Goal: Transaction & Acquisition: Book appointment/travel/reservation

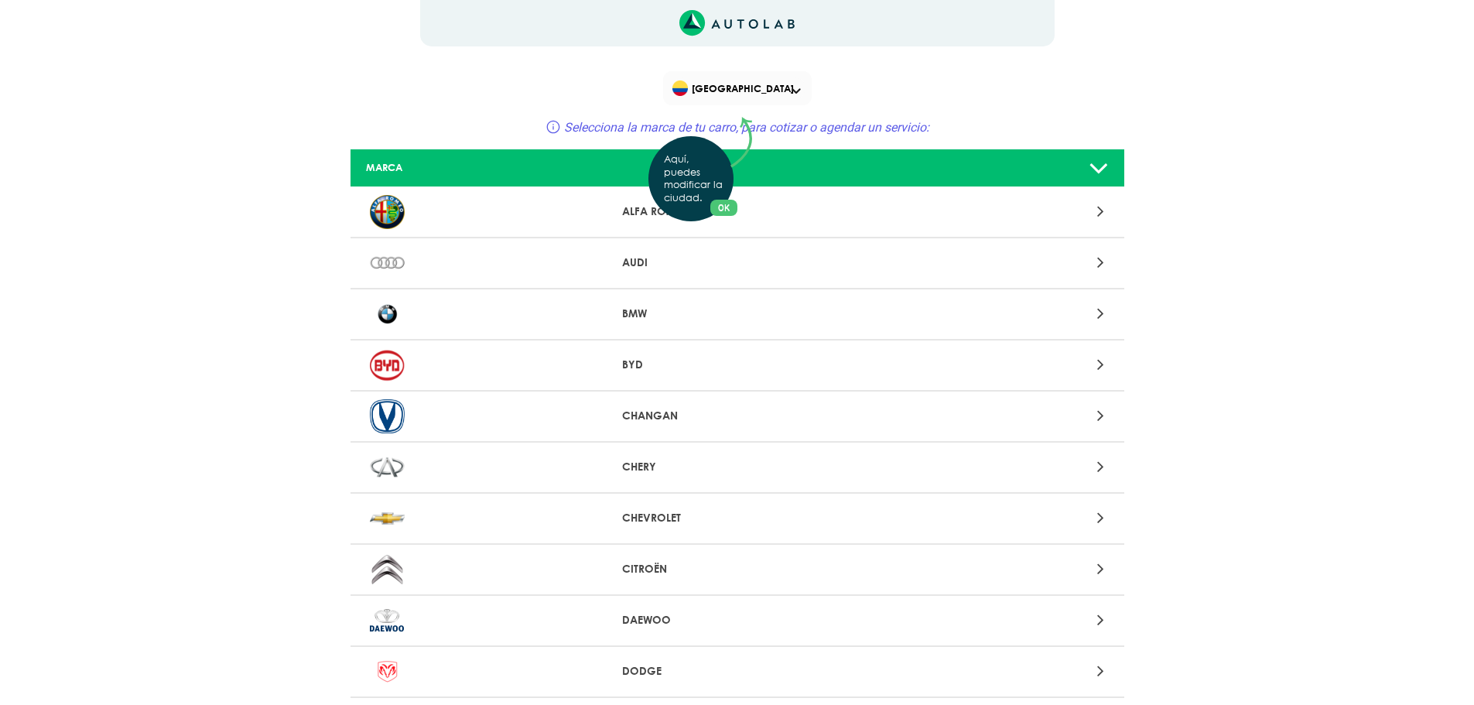
click at [1099, 519] on div "Aquí, puedes modificar la ciudad. OK .aex,.bex{fill:none!important;stroke:#50c4…" at bounding box center [737, 352] width 1474 height 705
click at [1096, 518] on div at bounding box center [990, 518] width 253 height 21
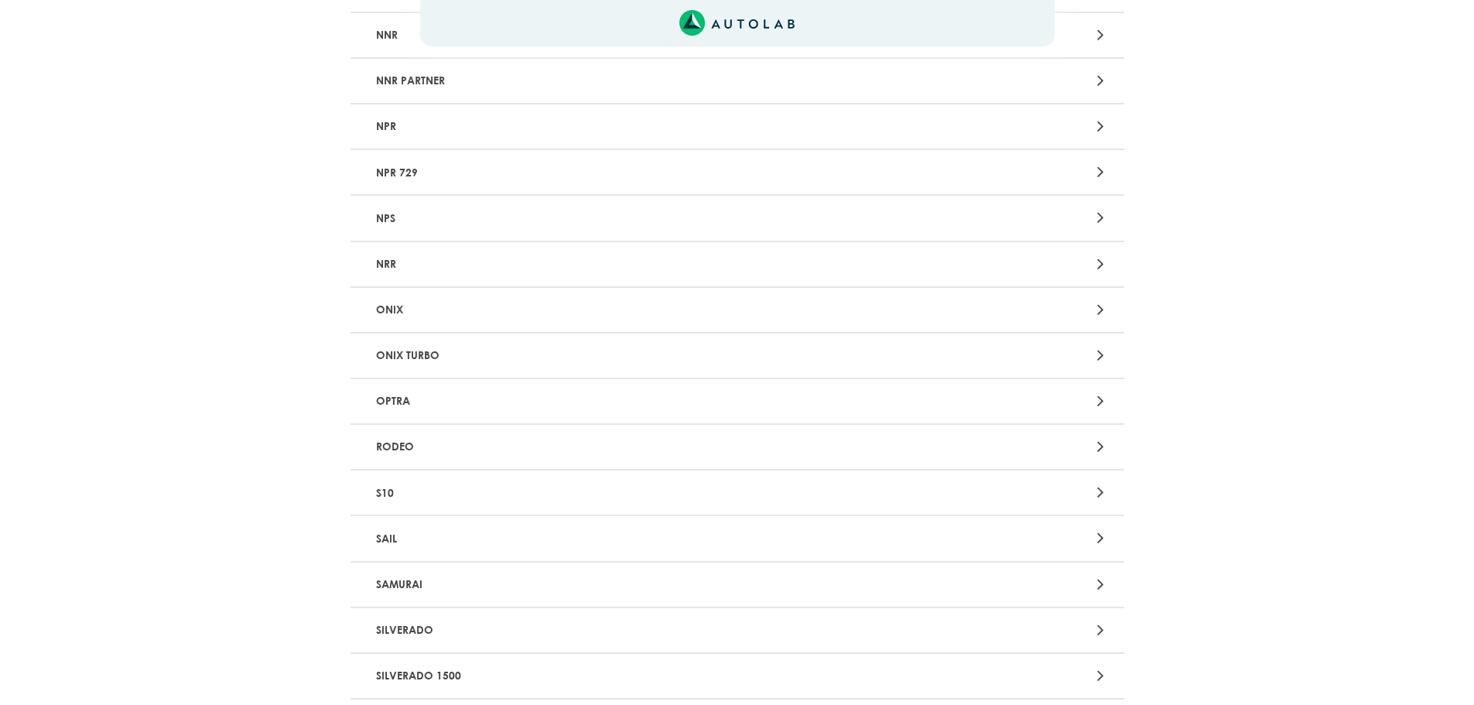
scroll to position [2889, 0]
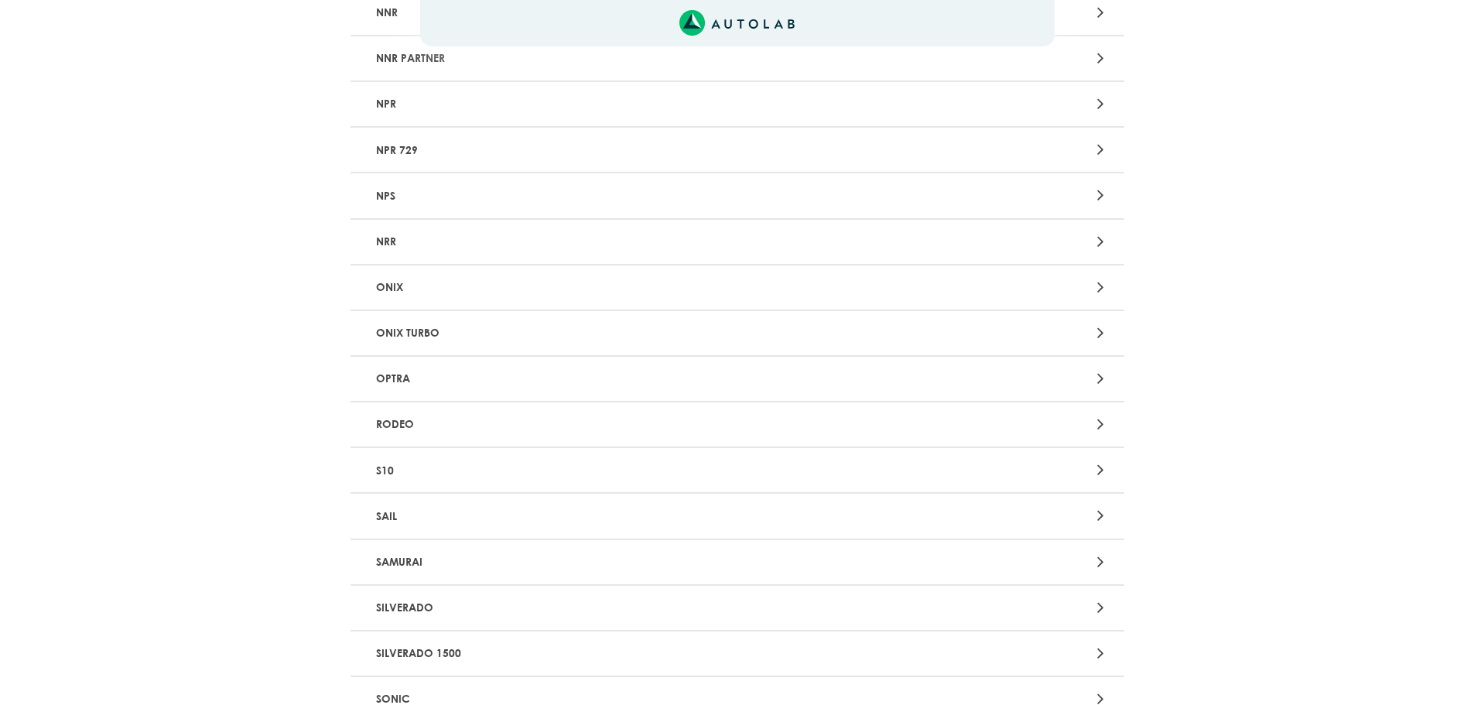
click at [1099, 509] on icon at bounding box center [1100, 515] width 7 height 20
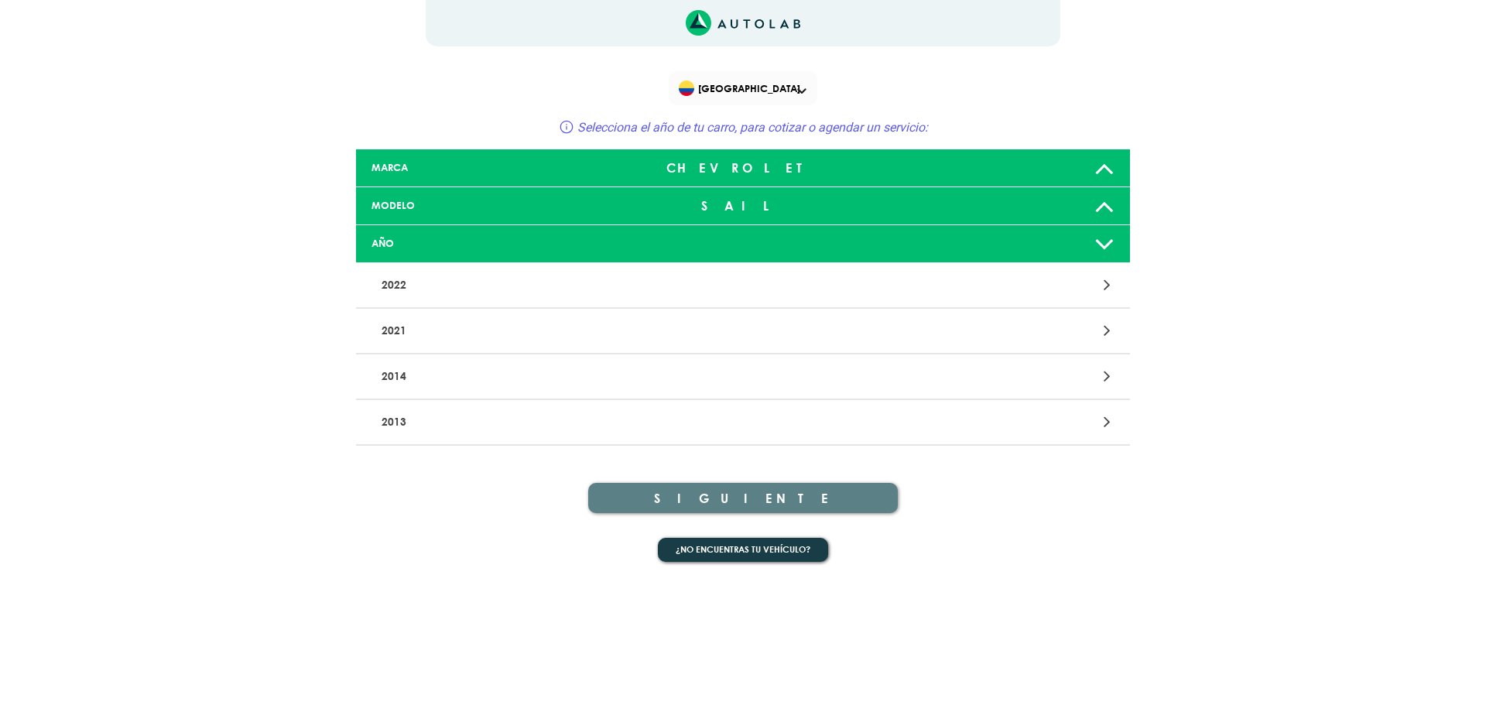
click at [1105, 319] on div "2021" at bounding box center [743, 332] width 774 height 46
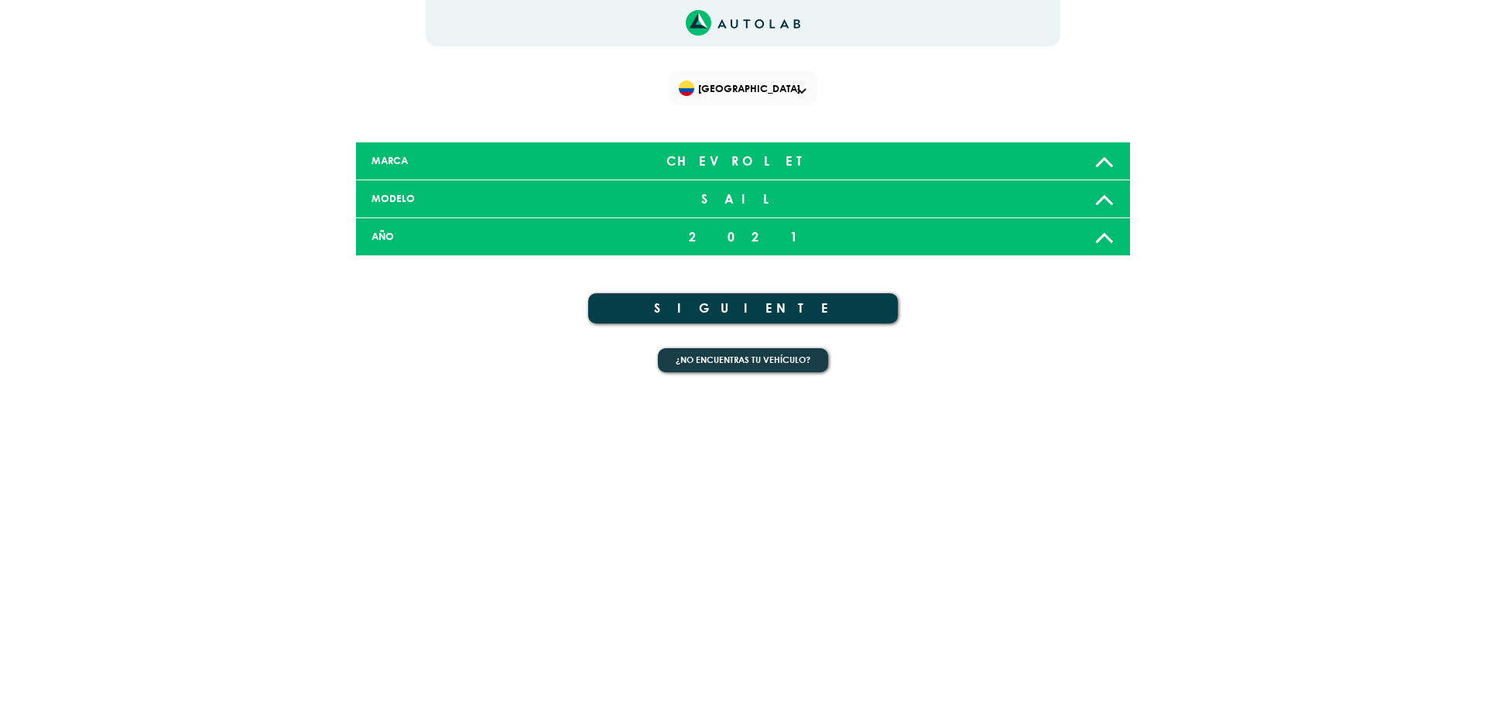
click at [1104, 241] on icon at bounding box center [1104, 236] width 20 height 31
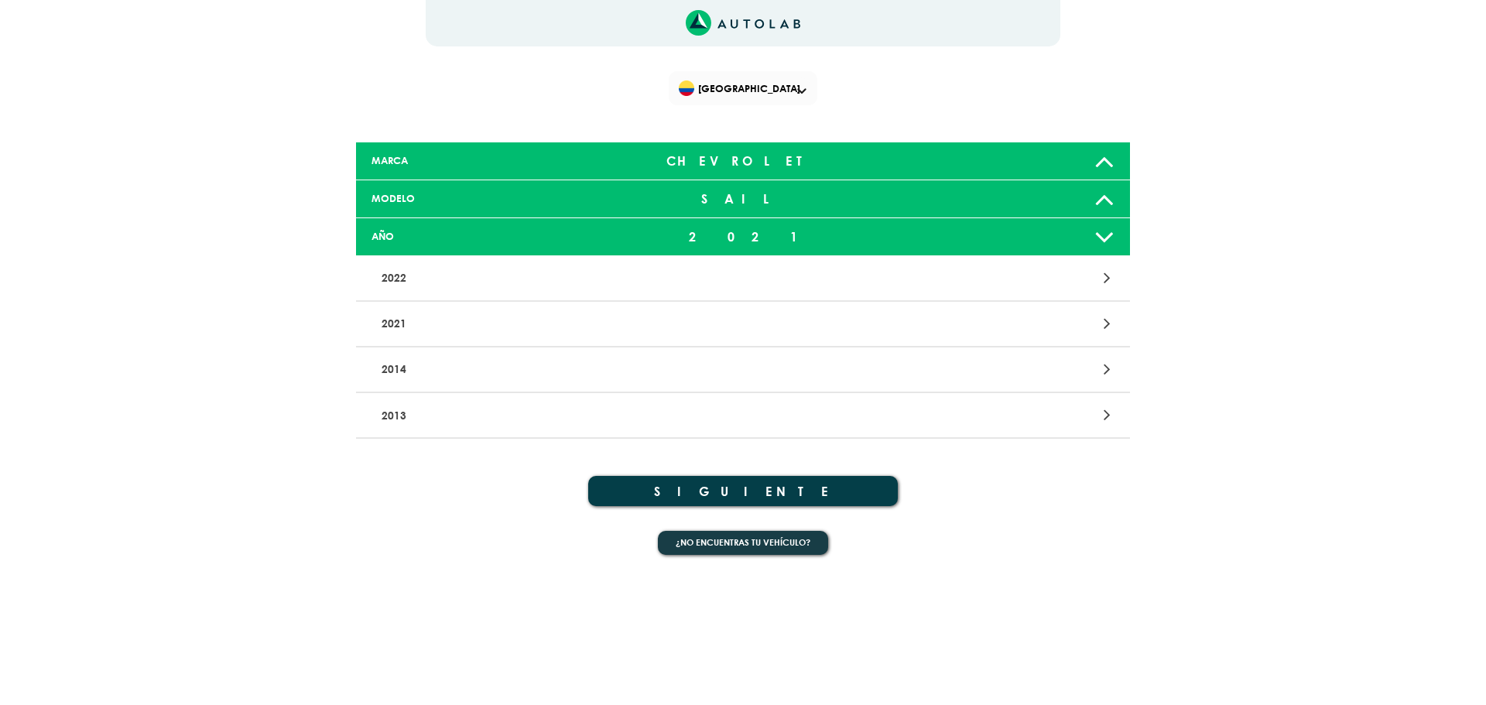
click at [1104, 325] on icon at bounding box center [1107, 323] width 7 height 20
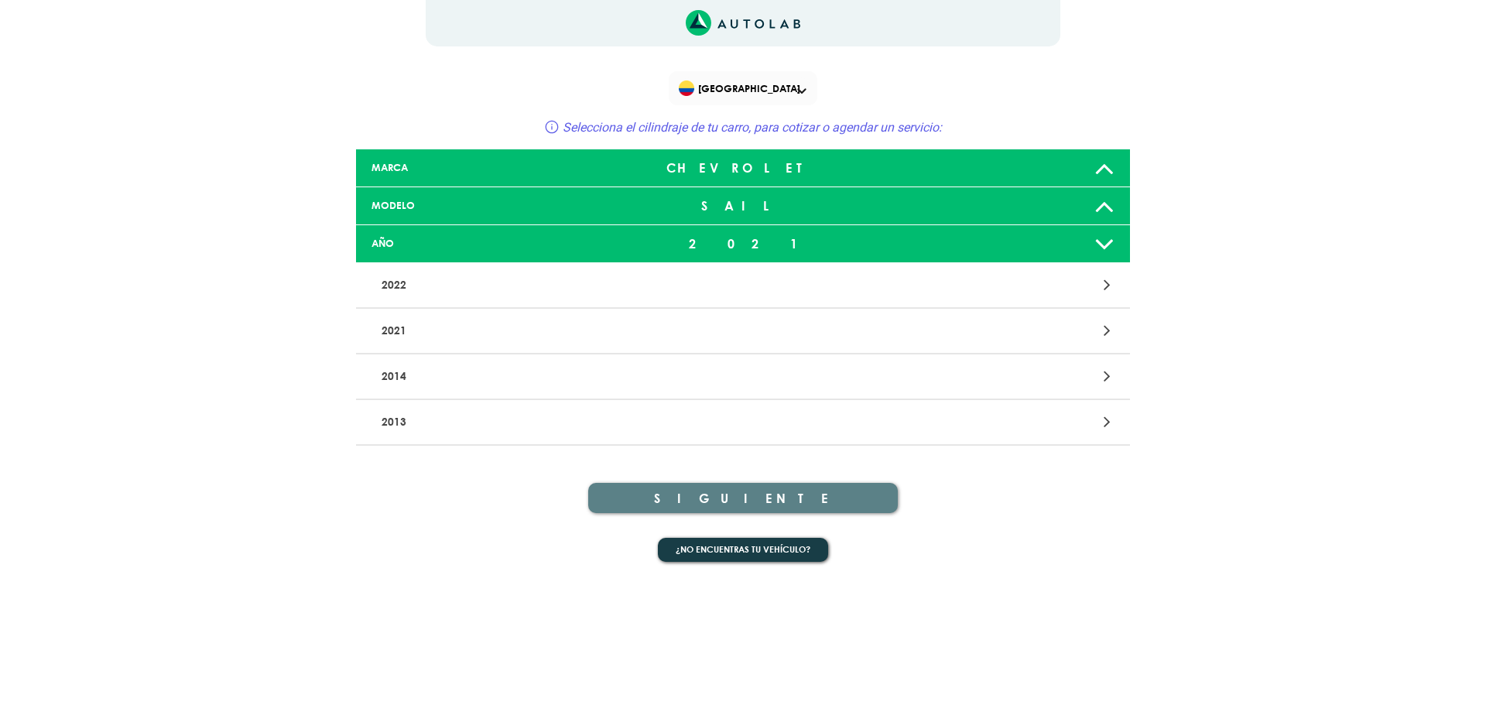
click at [392, 326] on p "2021" at bounding box center [616, 331] width 482 height 29
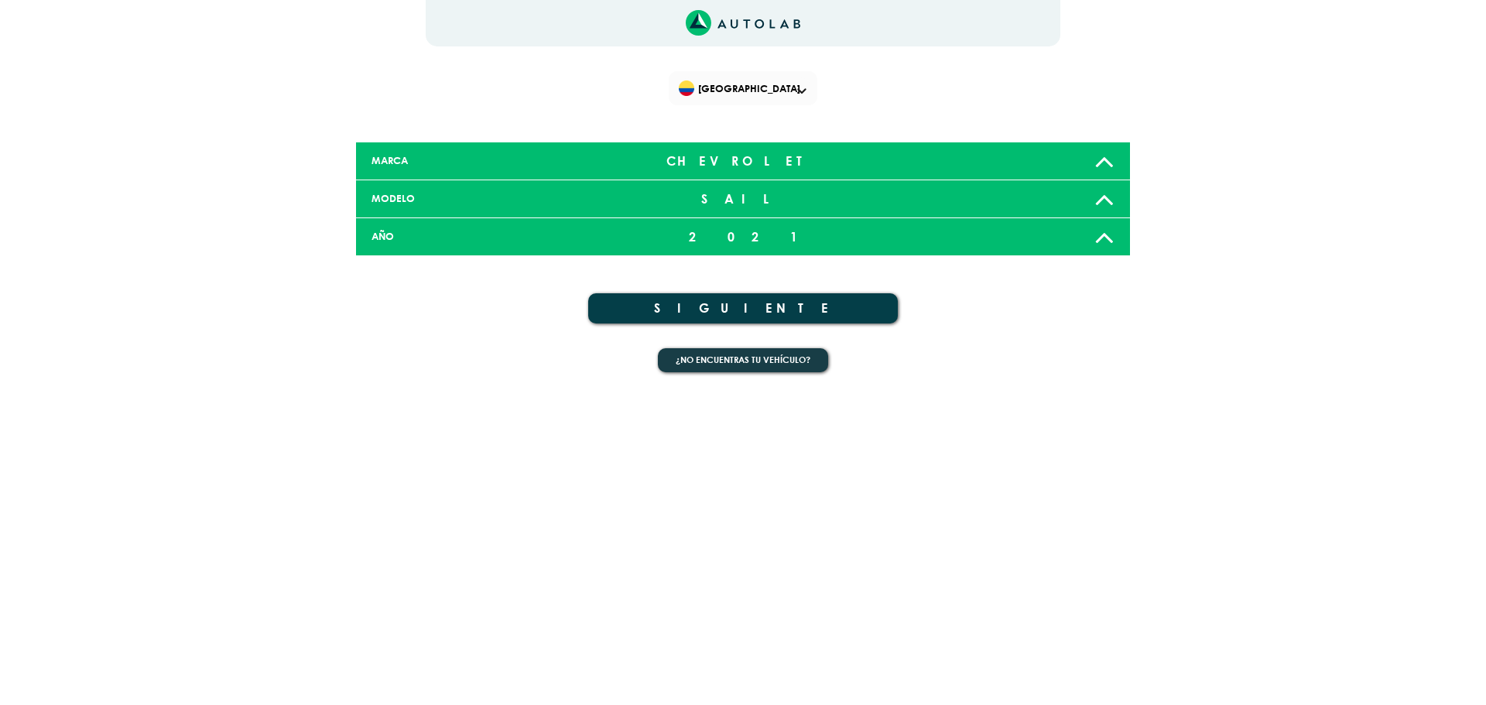
click at [684, 304] on button "SIGUIENTE" at bounding box center [743, 308] width 310 height 30
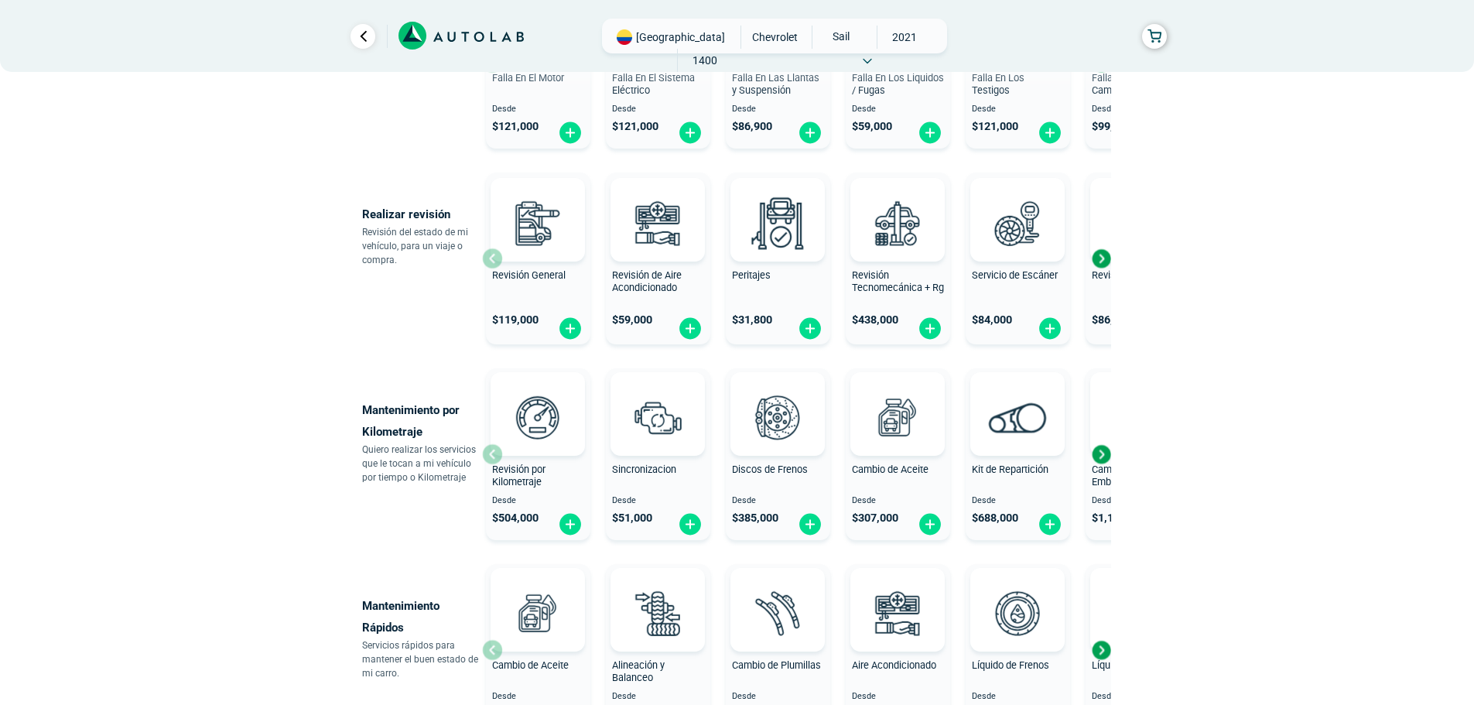
scroll to position [430, 0]
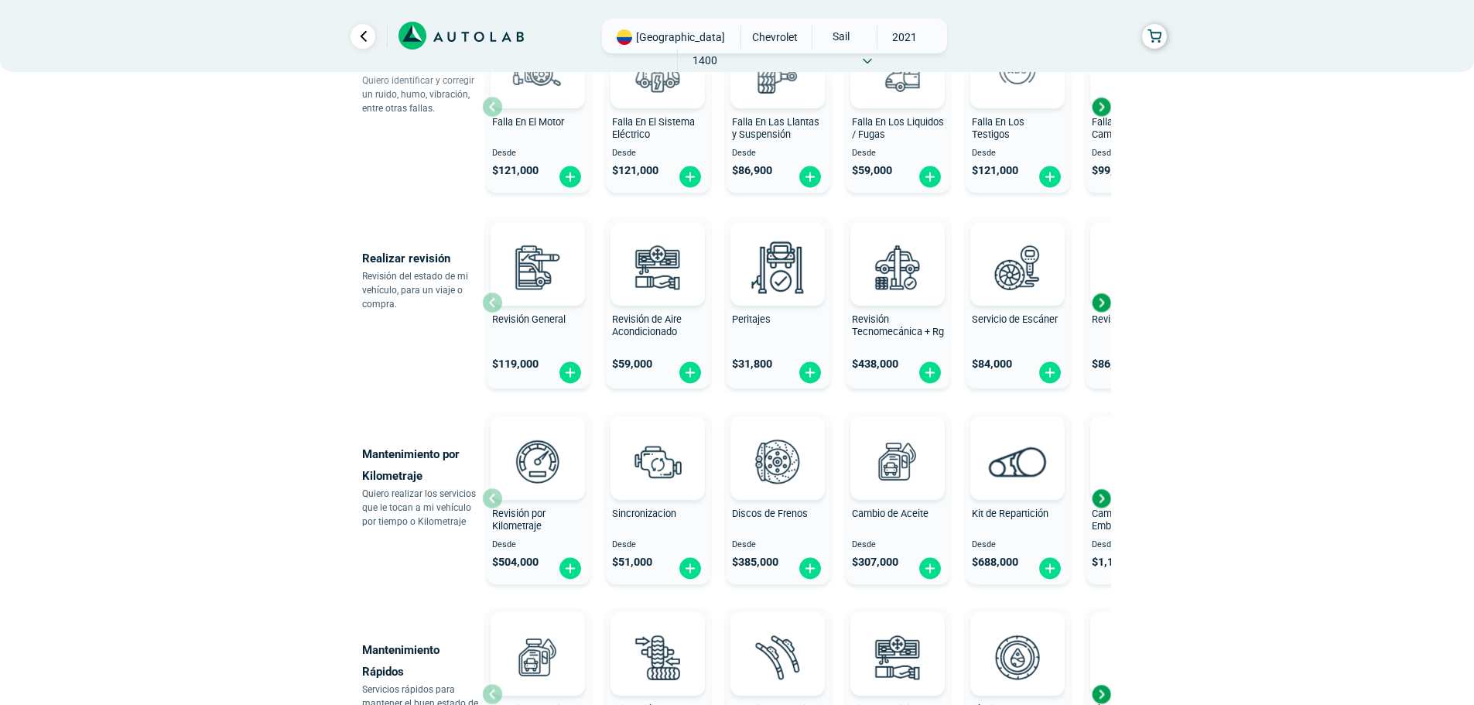
click at [1097, 306] on div "Next slide" at bounding box center [1101, 302] width 23 height 23
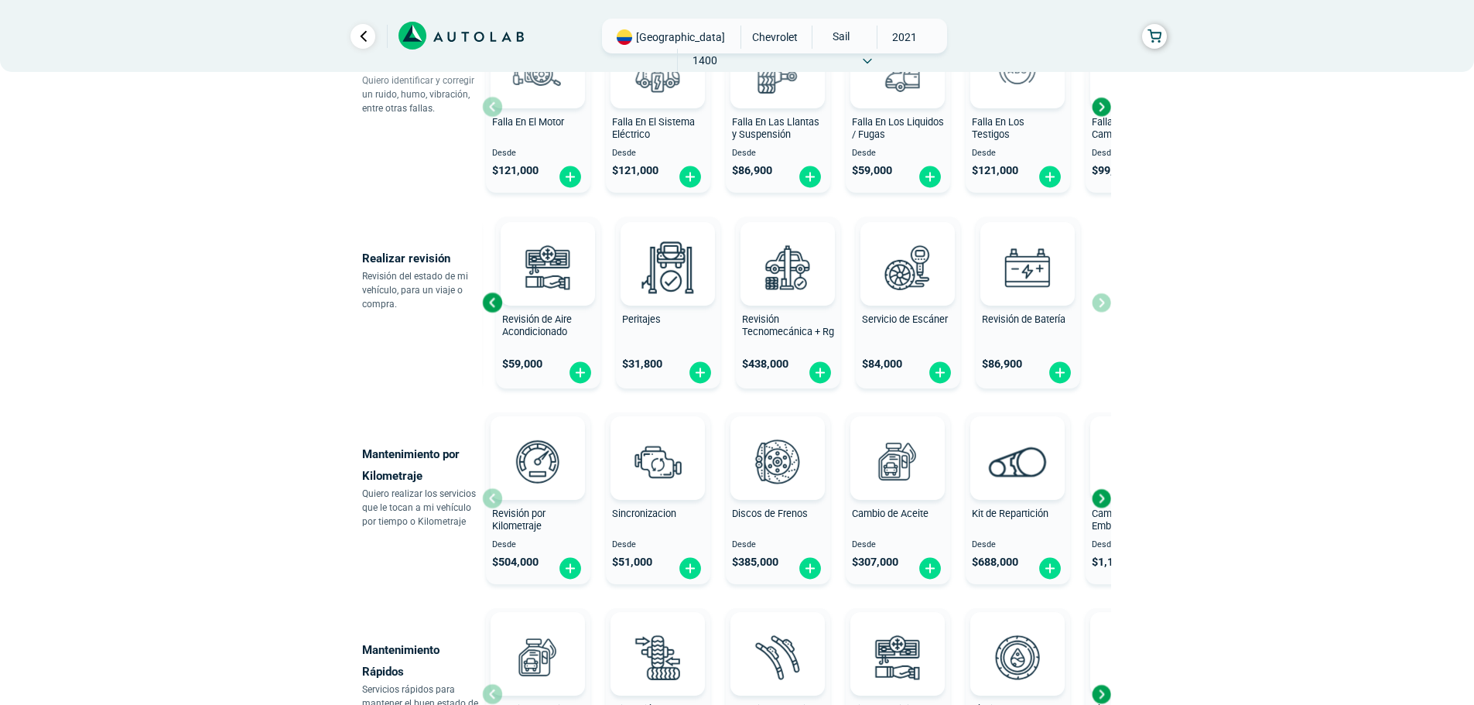
click at [1100, 313] on div "Revisión General $ 119,000 Revisión de Aire Acondicionado $ 59,000 Peritajes $ …" at bounding box center [796, 302] width 629 height 184
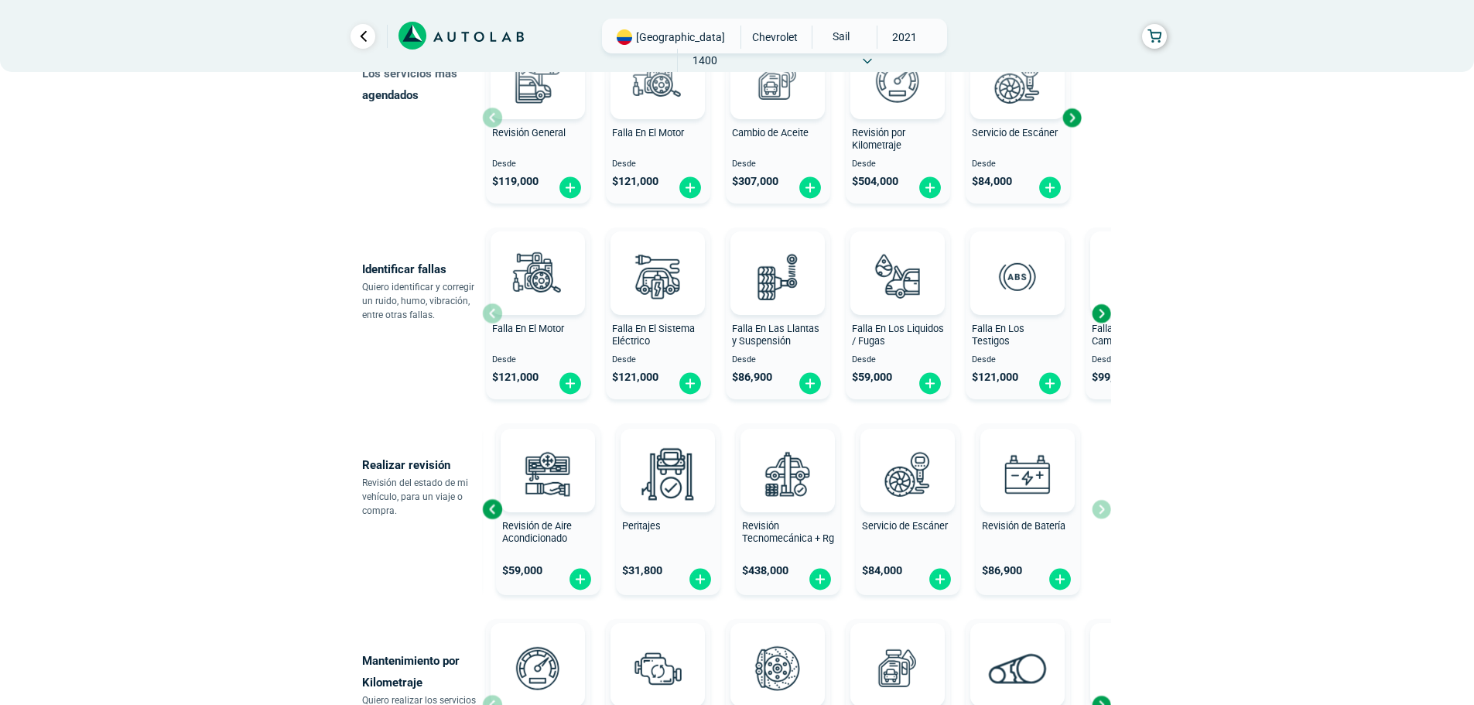
click at [1109, 313] on div "Next slide" at bounding box center [1101, 313] width 23 height 23
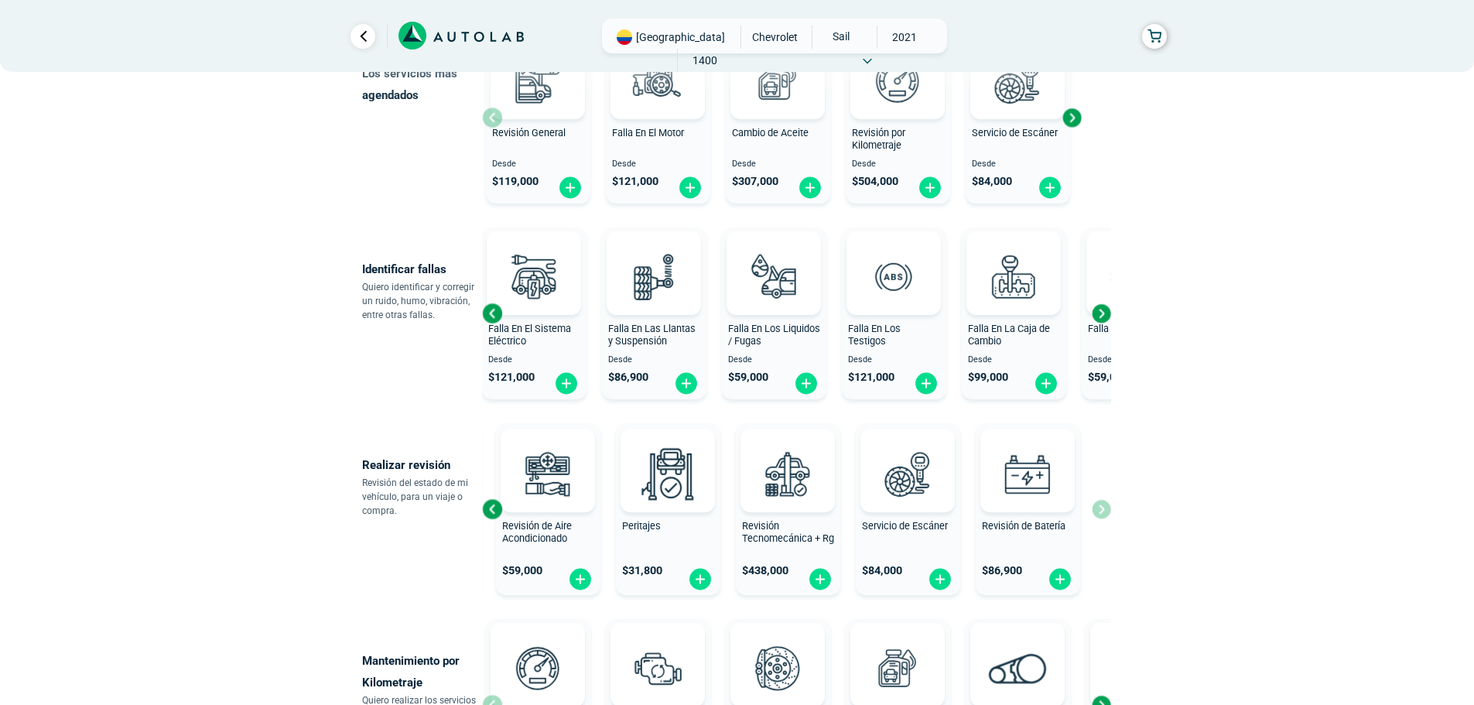
click at [1104, 317] on div "Next slide" at bounding box center [1101, 313] width 23 height 23
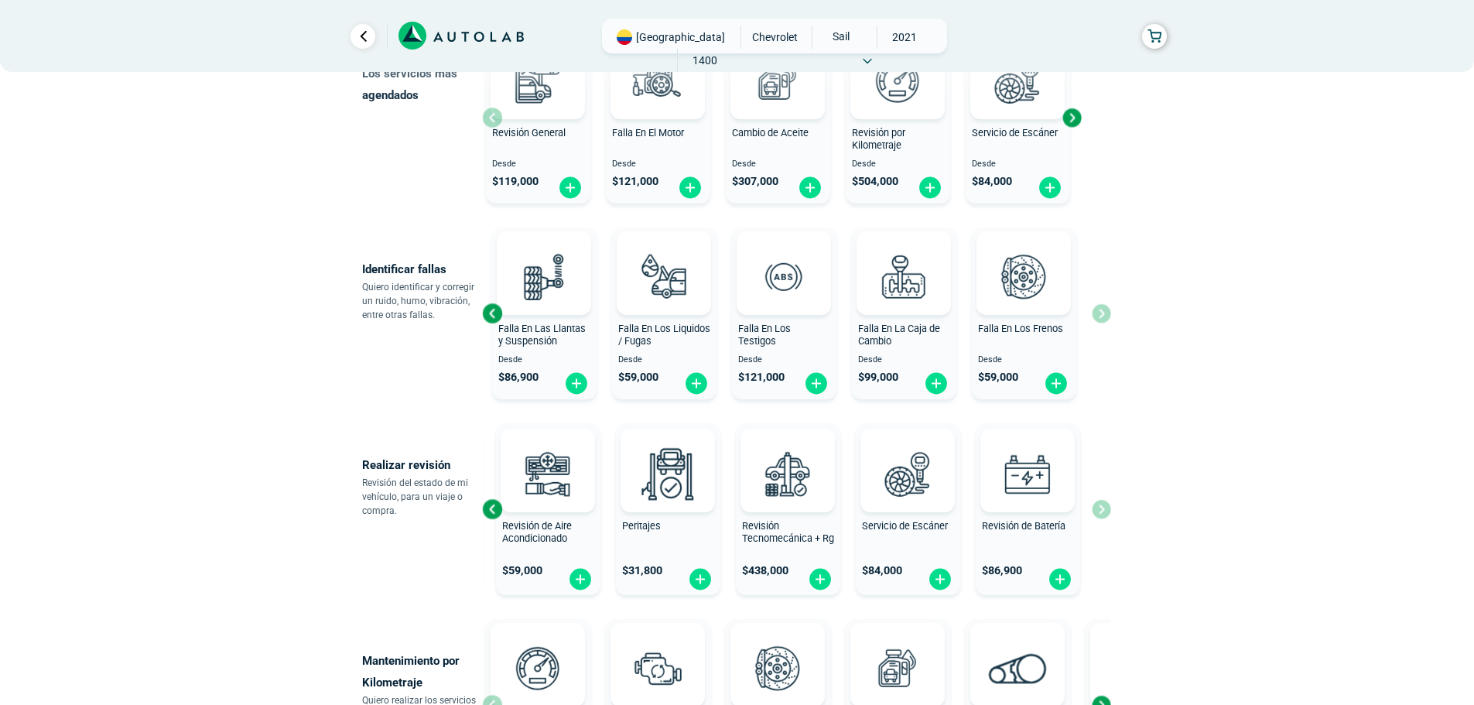
click at [1104, 317] on div "Falla En El Motor Desde $ 121,000 Falla En El Sistema Eléctrico Desde $ 121,000…" at bounding box center [796, 313] width 629 height 184
click at [1028, 292] on img at bounding box center [1024, 276] width 68 height 68
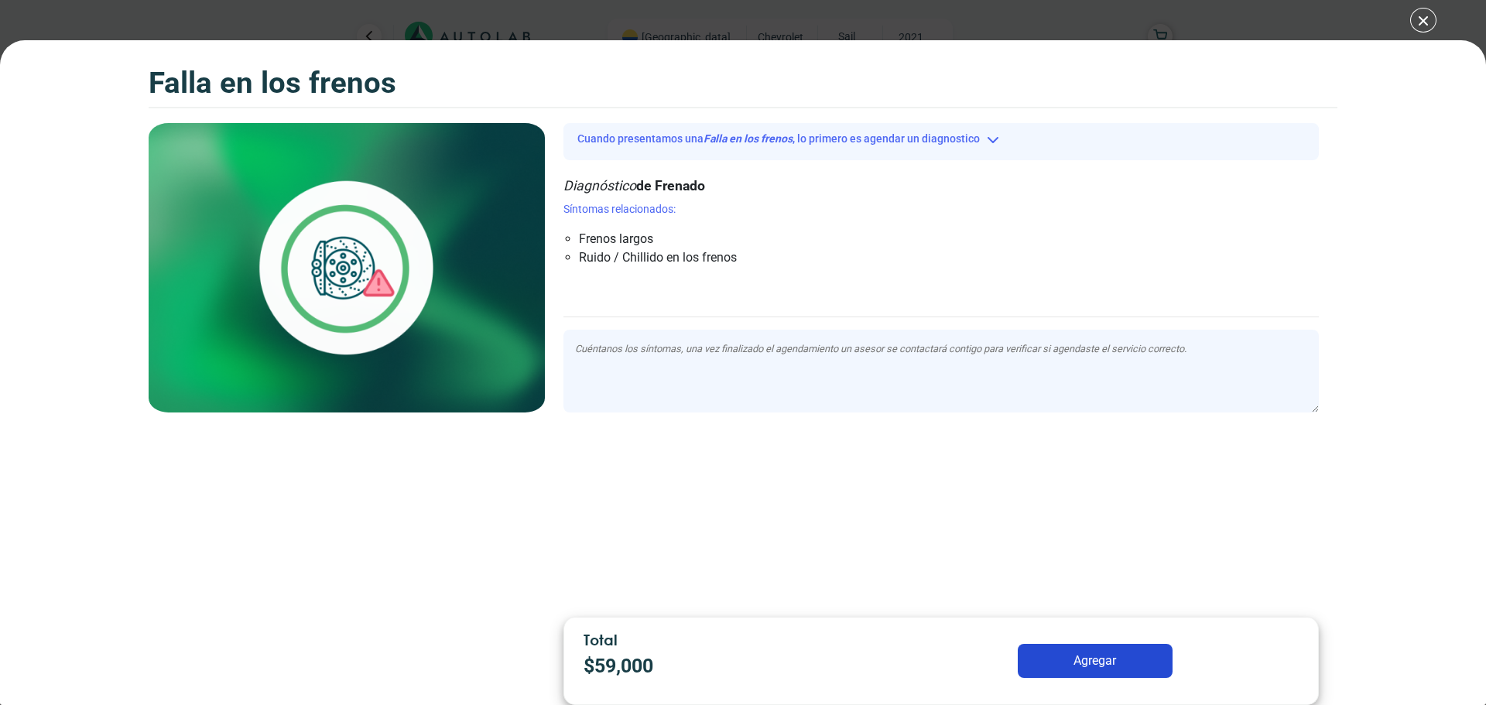
click at [1428, 25] on div "Falla en los frenos Falla en los frenos" at bounding box center [743, 352] width 1486 height 705
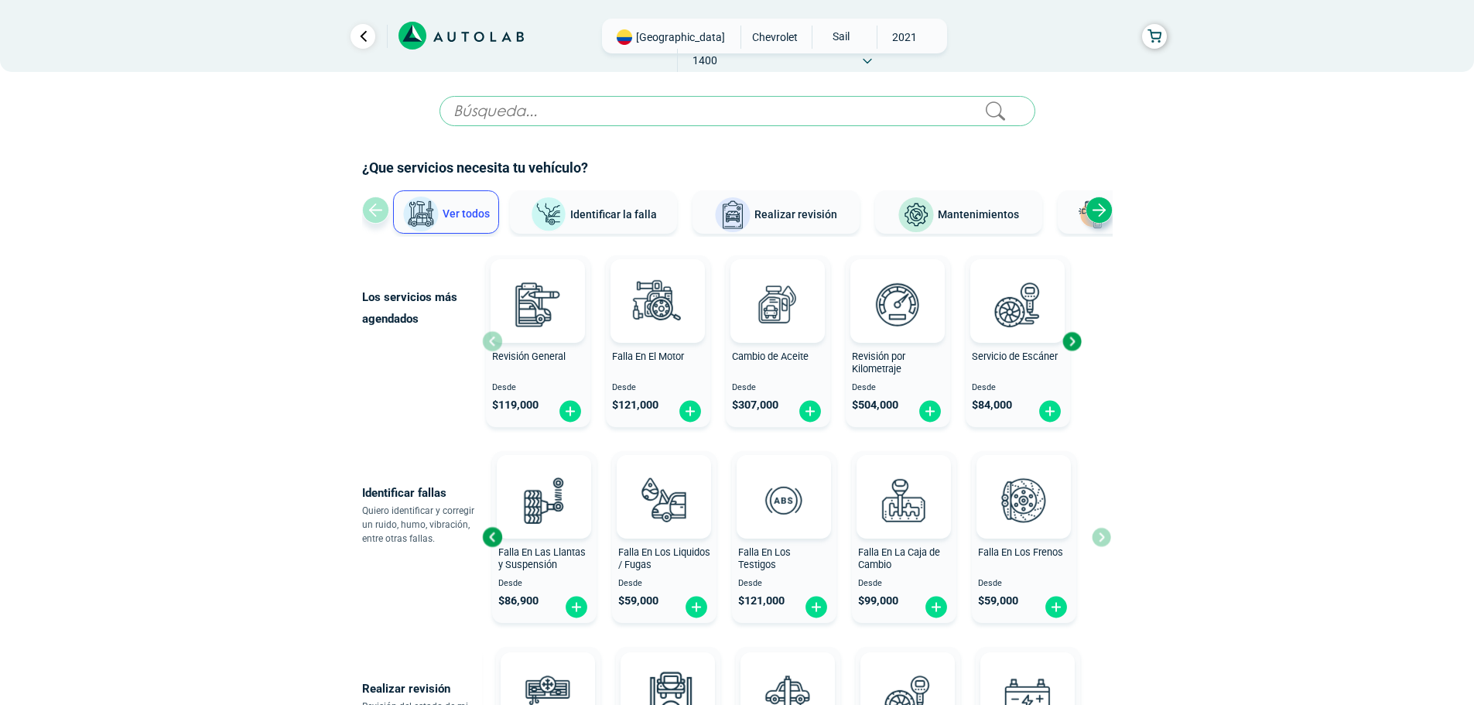
scroll to position [224, 0]
